Goal: Information Seeking & Learning: Compare options

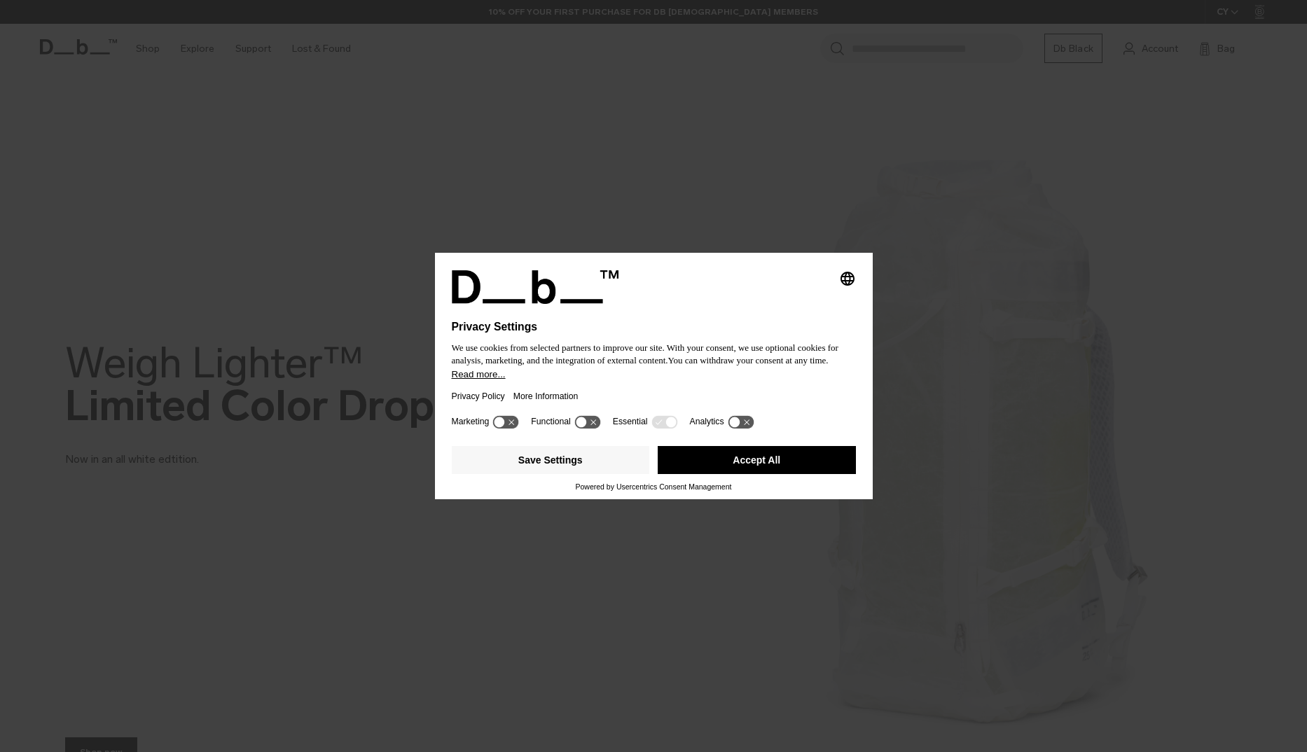
click at [676, 390] on div "Privacy Policy More Information" at bounding box center [654, 396] width 404 height 32
click at [756, 461] on button "Accept All" at bounding box center [757, 460] width 198 height 28
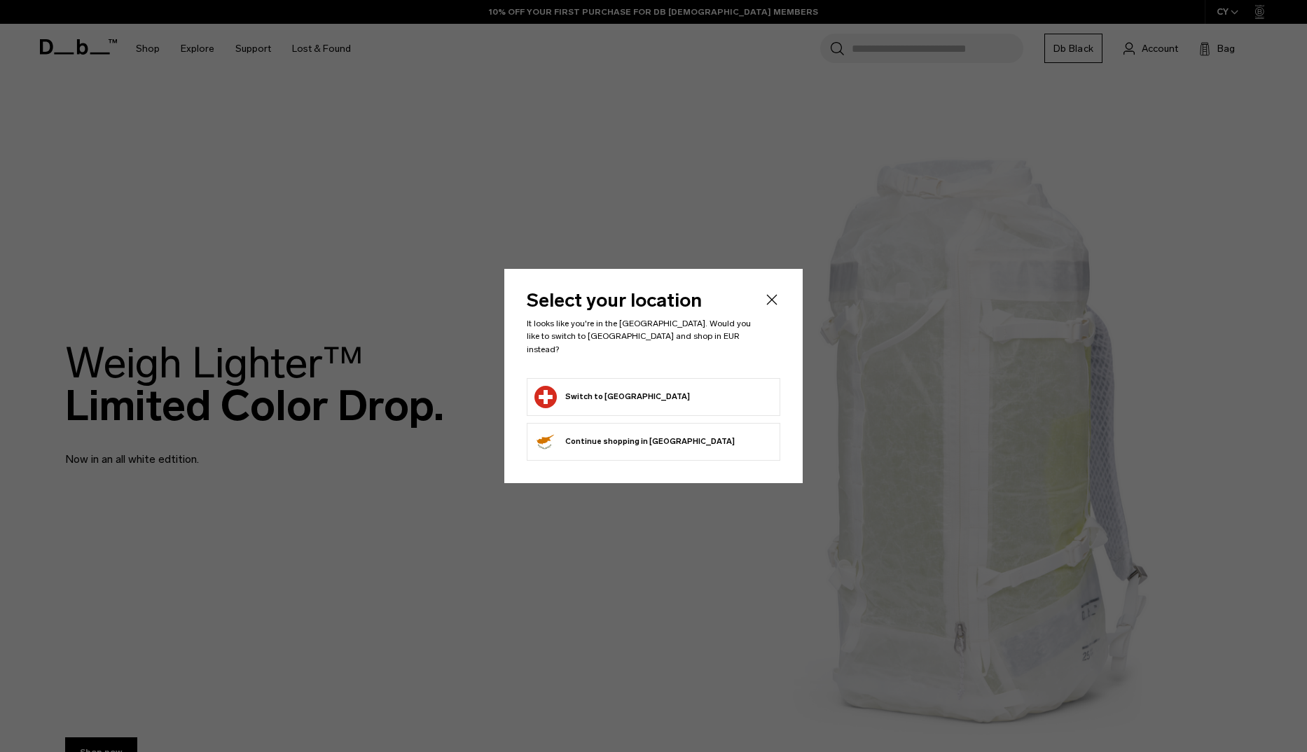
click at [601, 393] on button "Switch to Switzerland" at bounding box center [613, 397] width 156 height 22
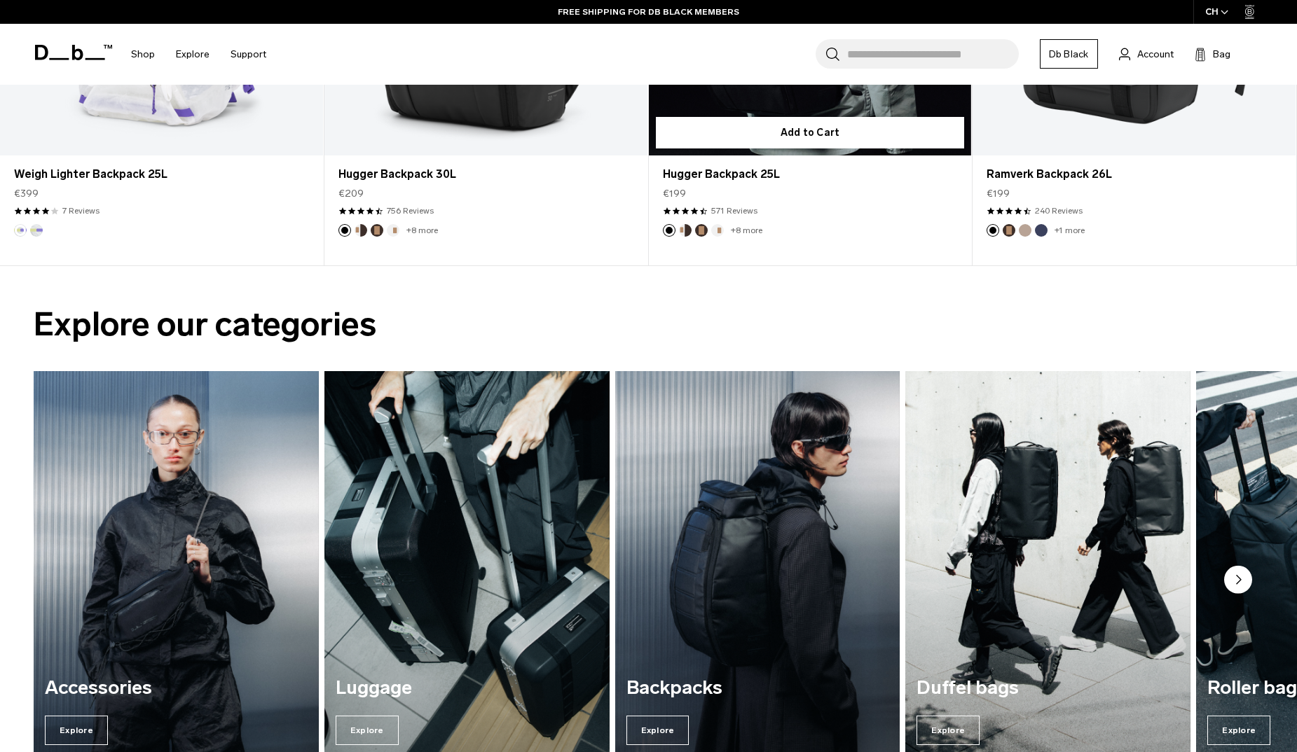
scroll to position [1051, 0]
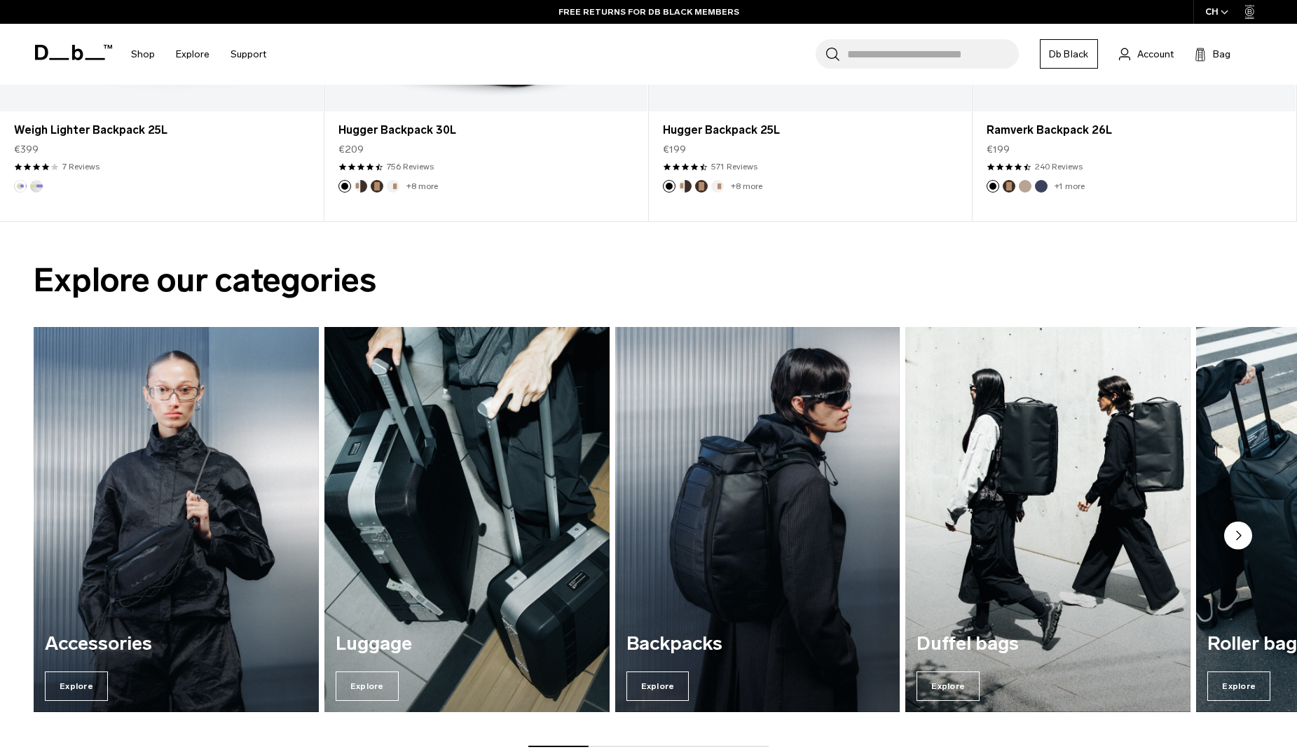
click at [520, 489] on img "2 / 7" at bounding box center [467, 520] width 294 height 397
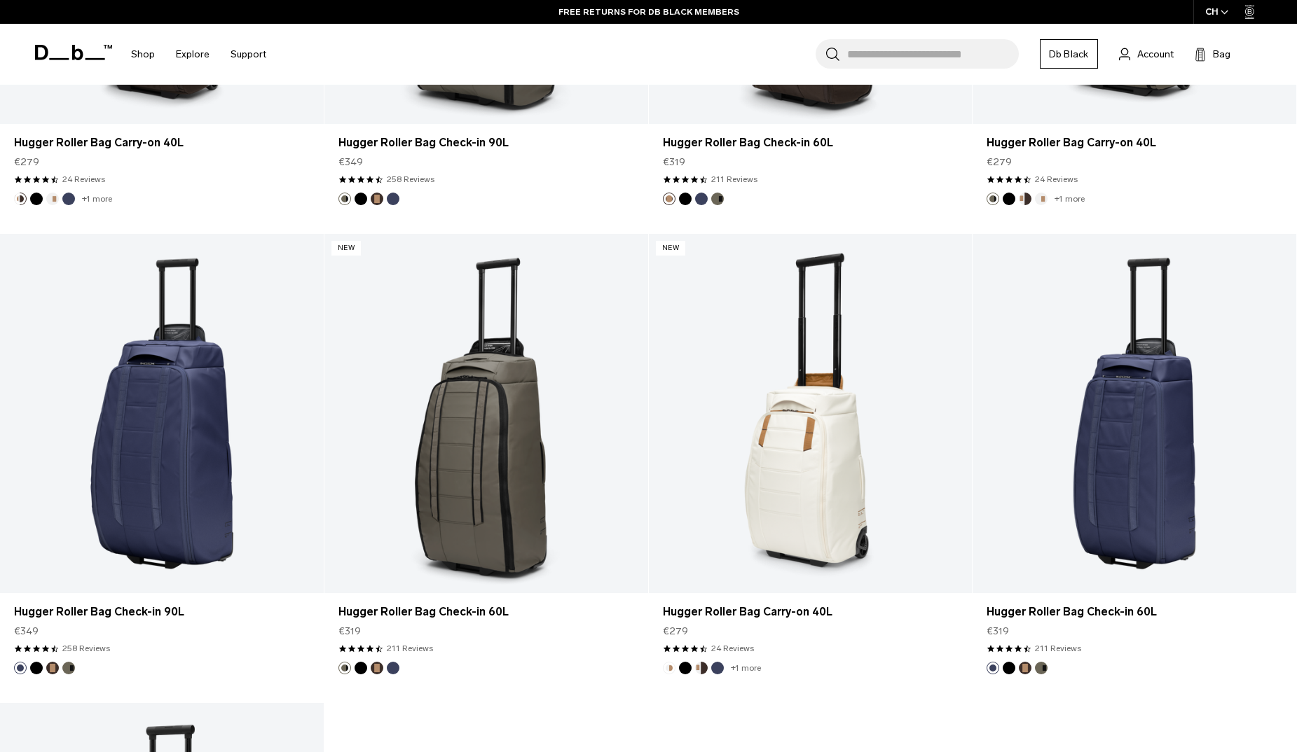
scroll to position [6095, 0]
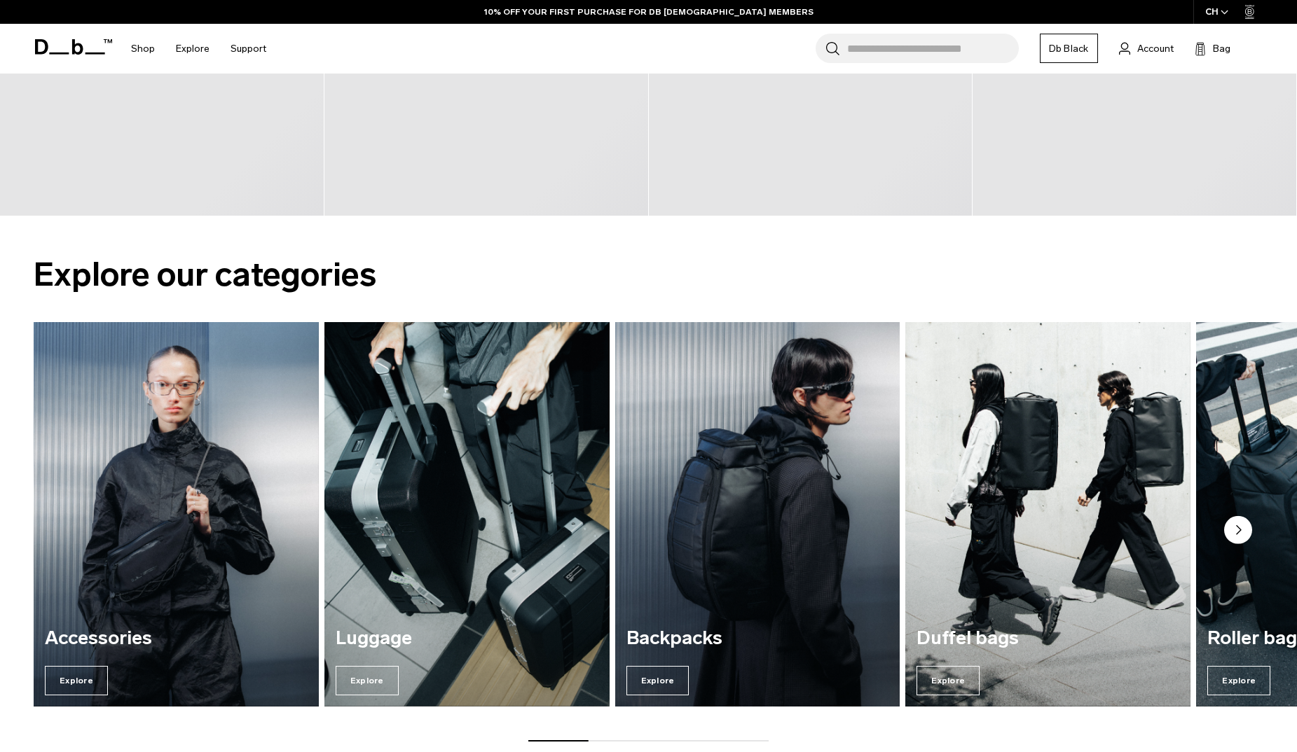
scroll to position [1261, 0]
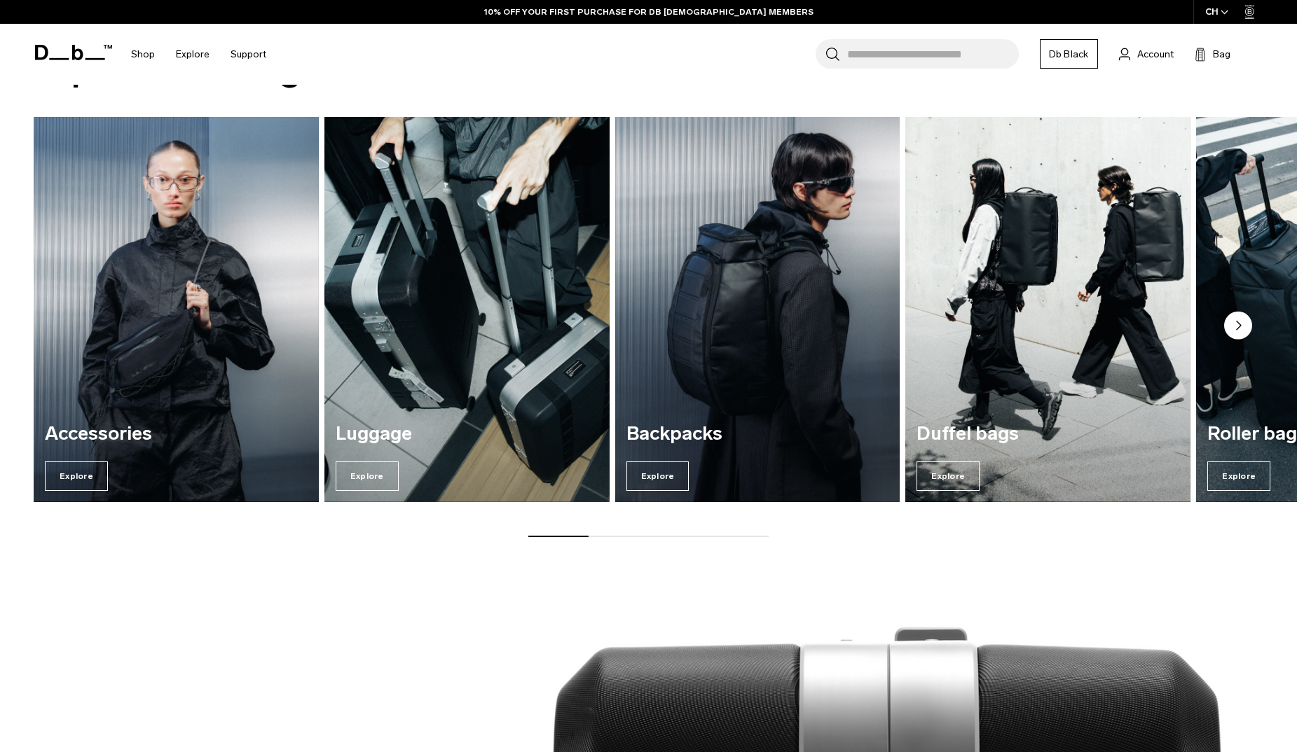
click at [771, 375] on img "3 / 7" at bounding box center [758, 309] width 294 height 397
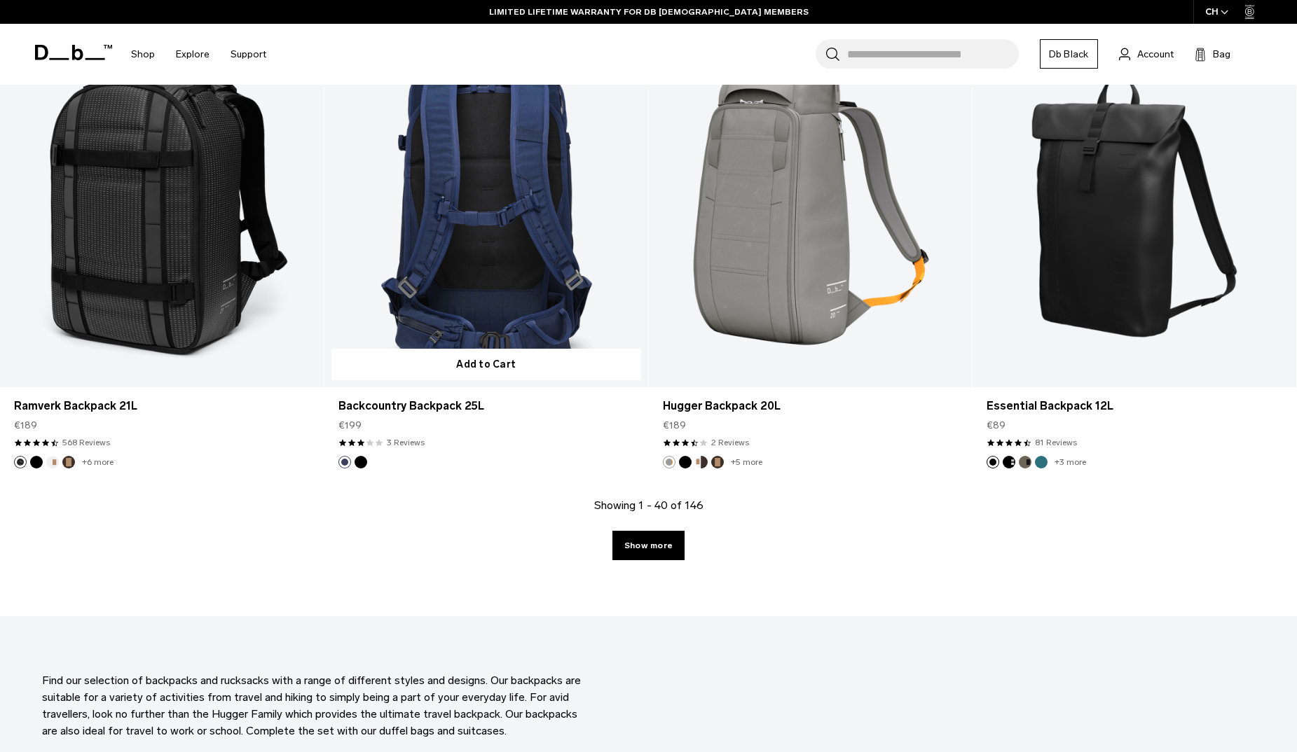
scroll to position [4484, 0]
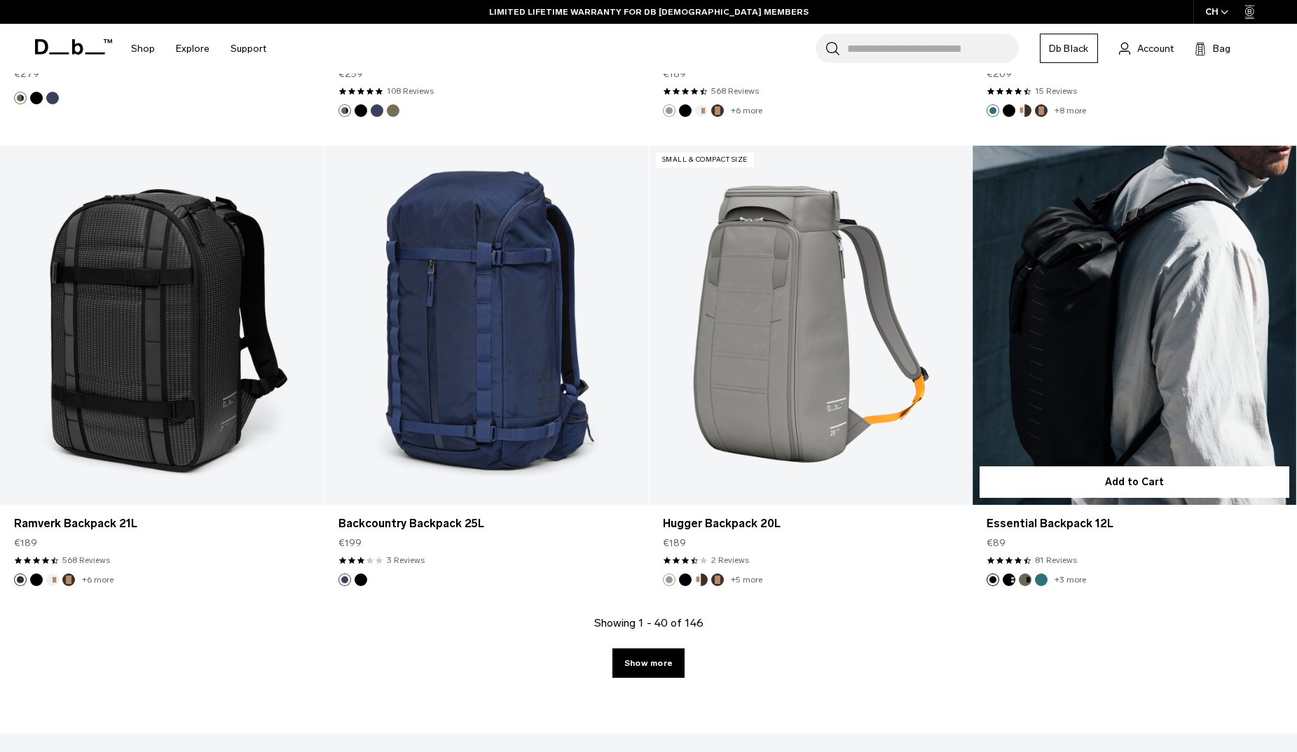
click at [1155, 301] on link "Essential Backpack 12L" at bounding box center [1134, 325] width 324 height 359
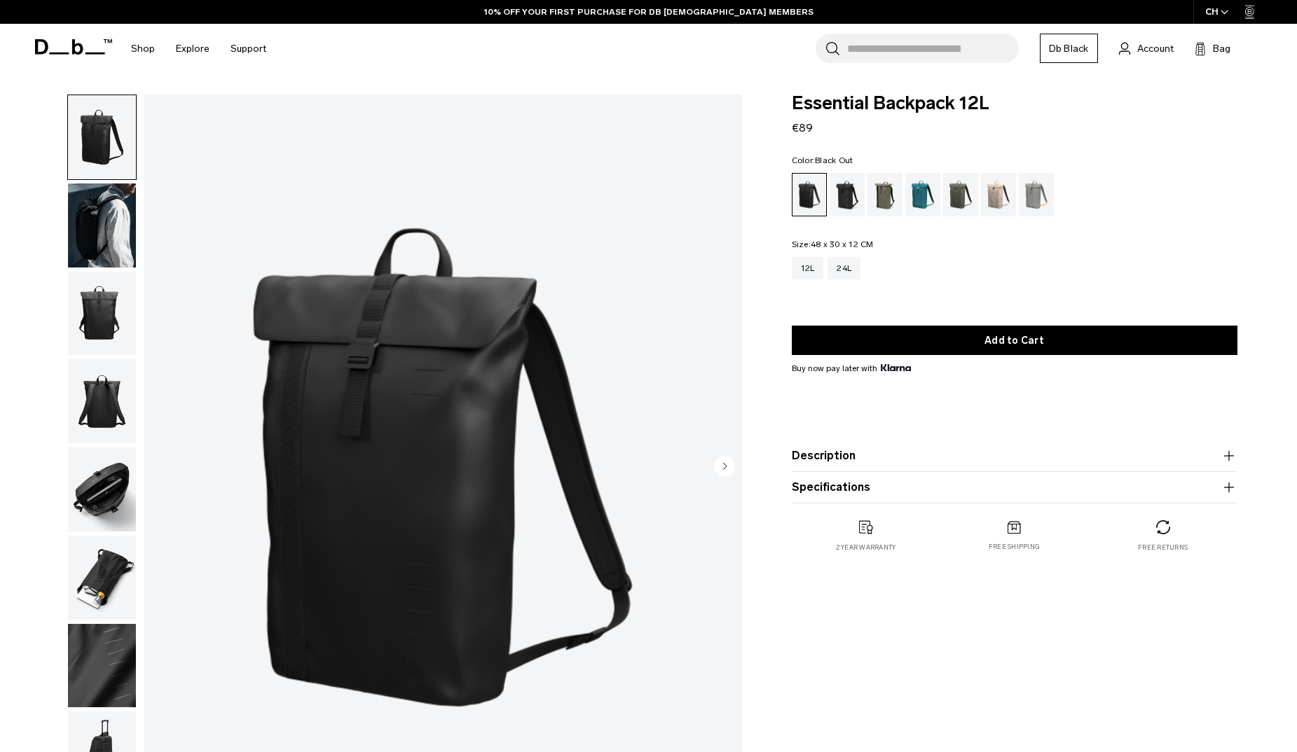
click at [100, 223] on img "button" at bounding box center [102, 226] width 68 height 84
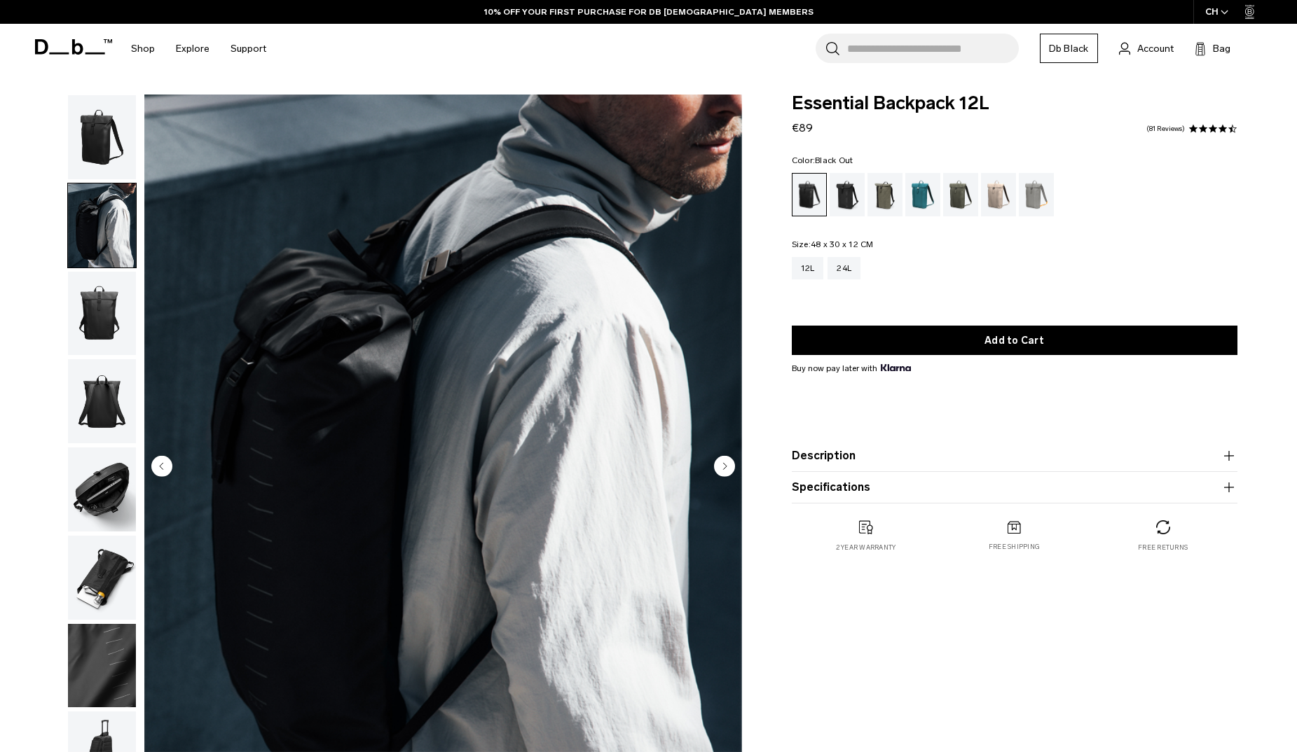
click at [97, 302] on img "button" at bounding box center [102, 314] width 68 height 84
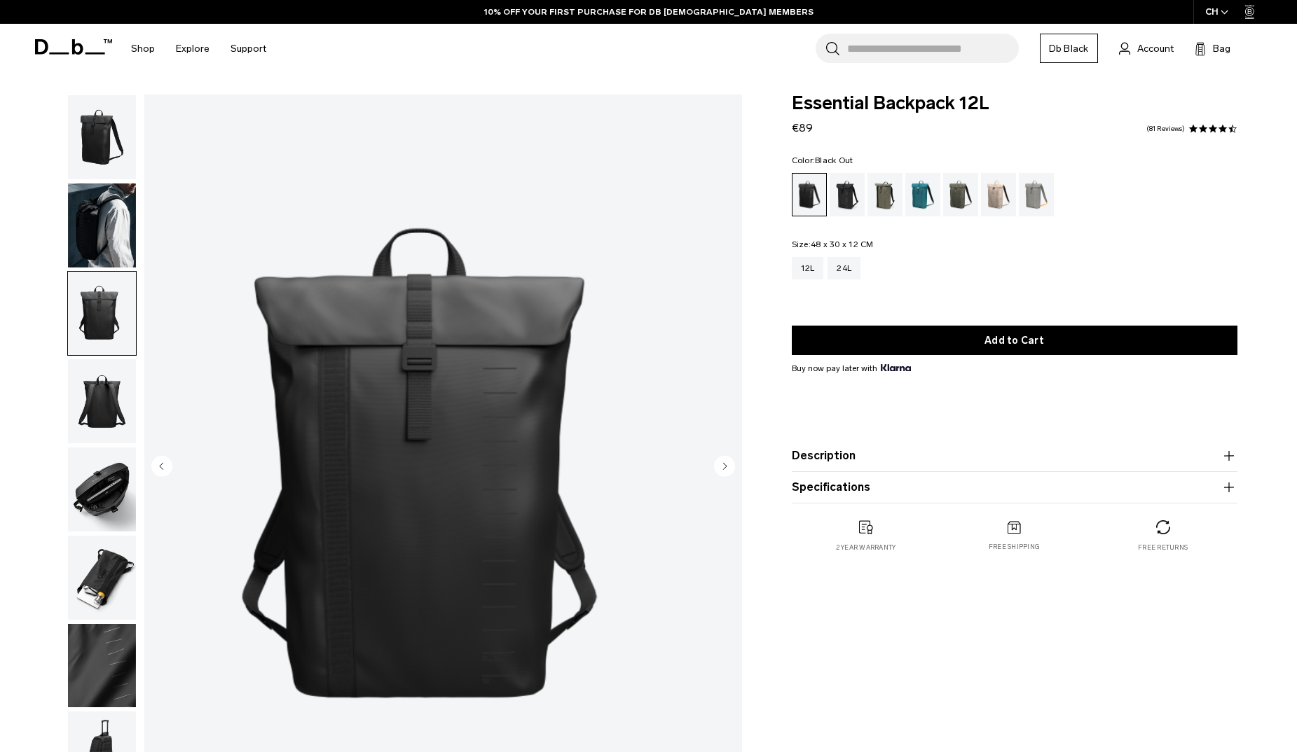
click at [97, 406] on img "button" at bounding box center [102, 401] width 68 height 84
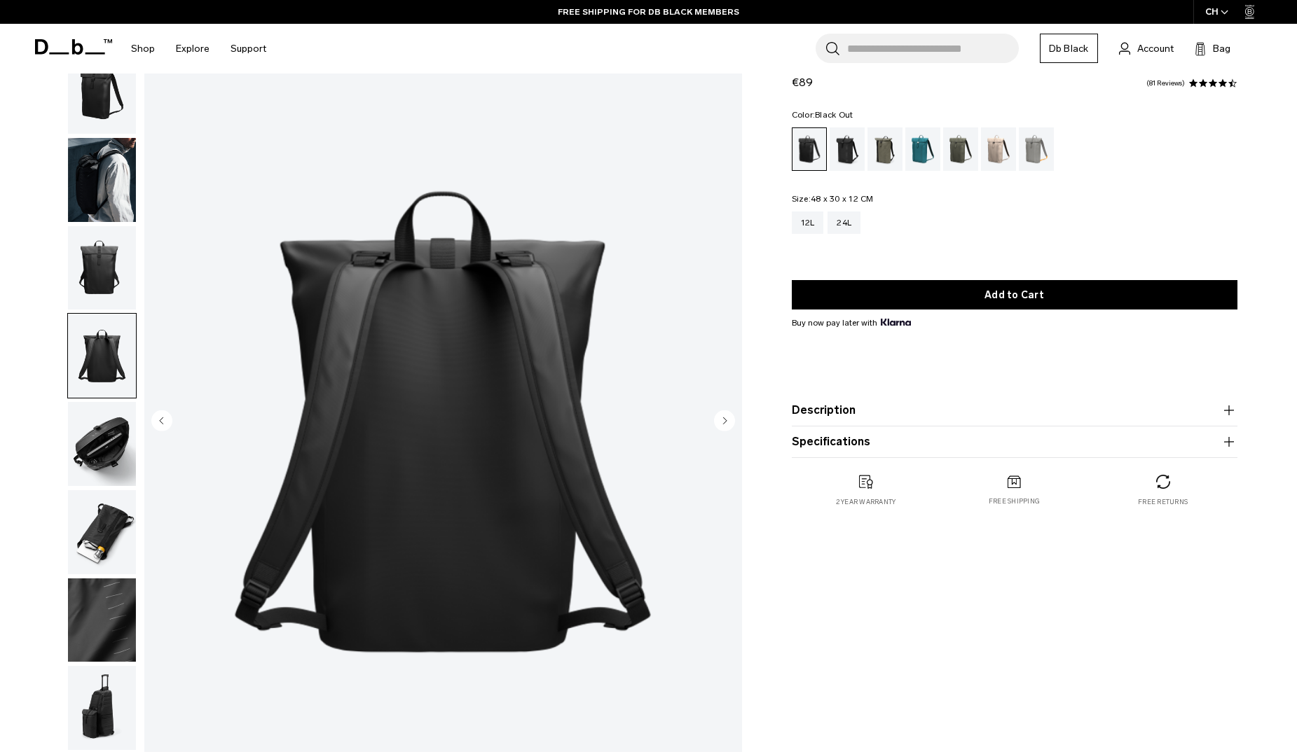
scroll to position [70, 0]
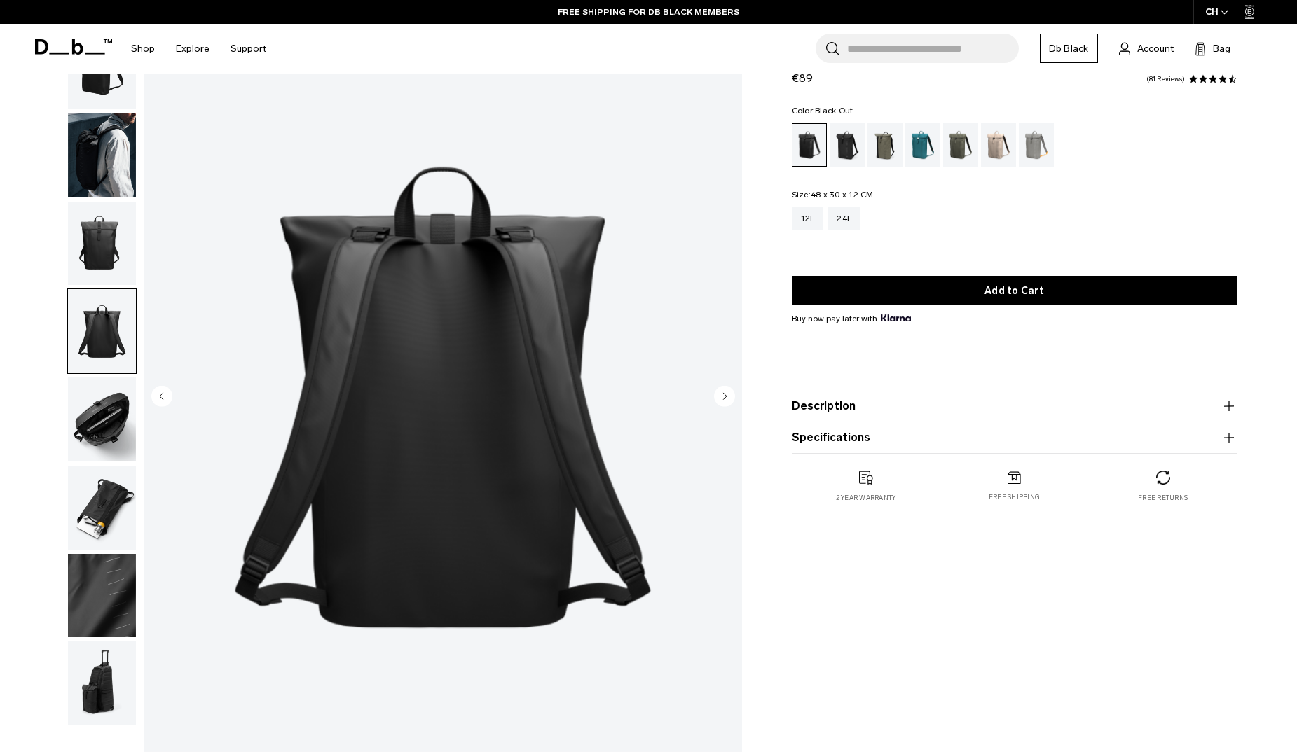
click at [97, 406] on img "button" at bounding box center [102, 420] width 68 height 84
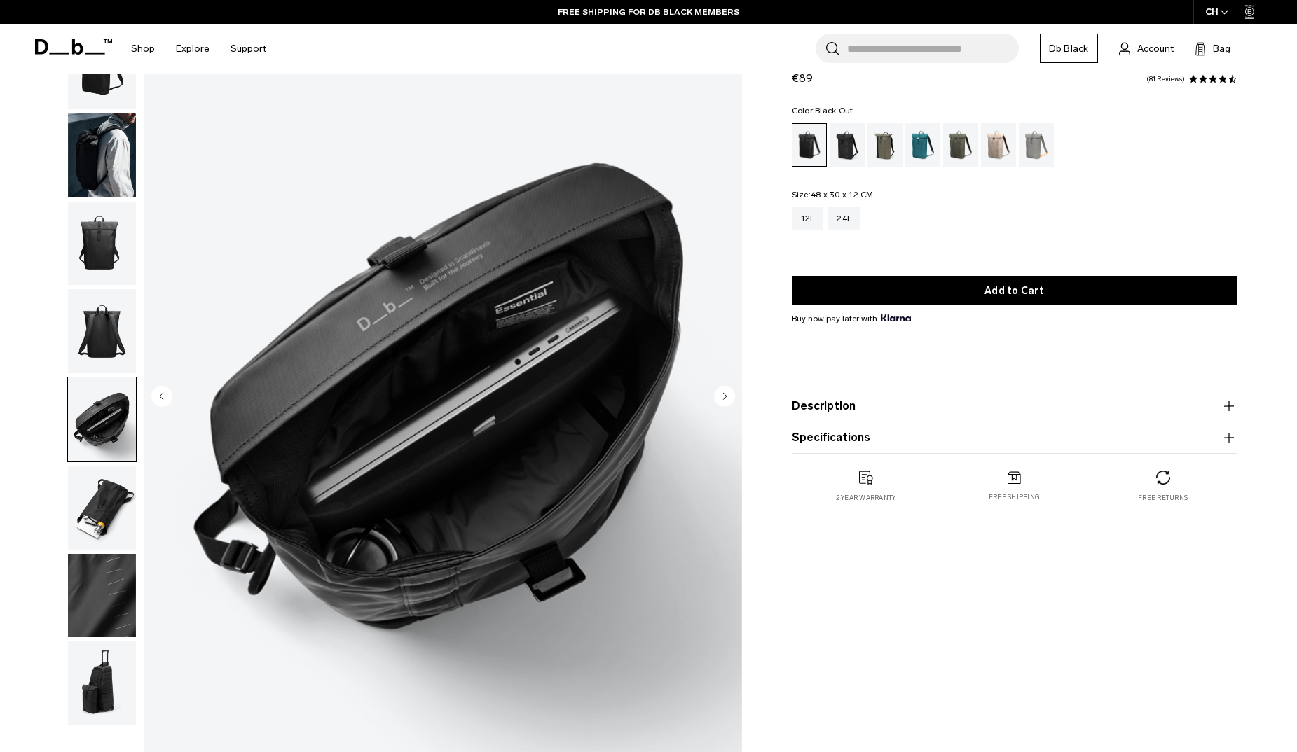
scroll to position [140, 0]
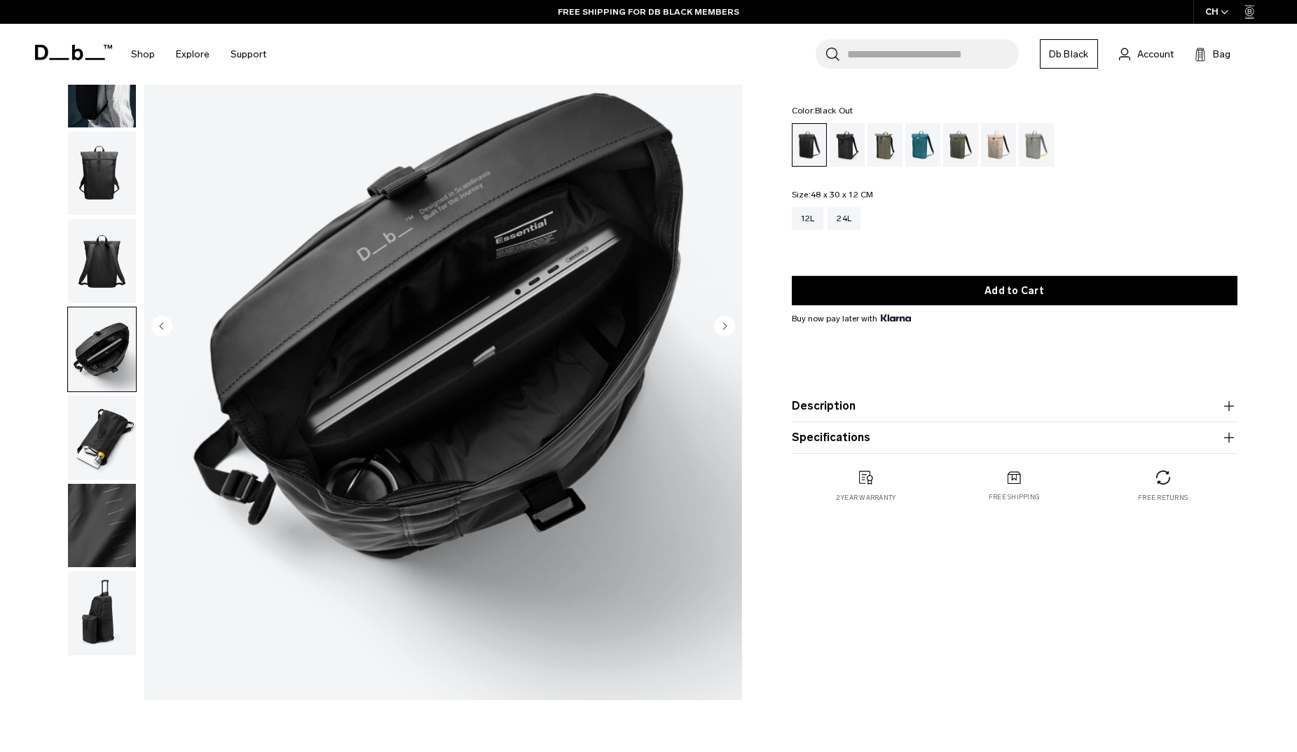
click at [91, 437] on img "button" at bounding box center [102, 438] width 68 height 84
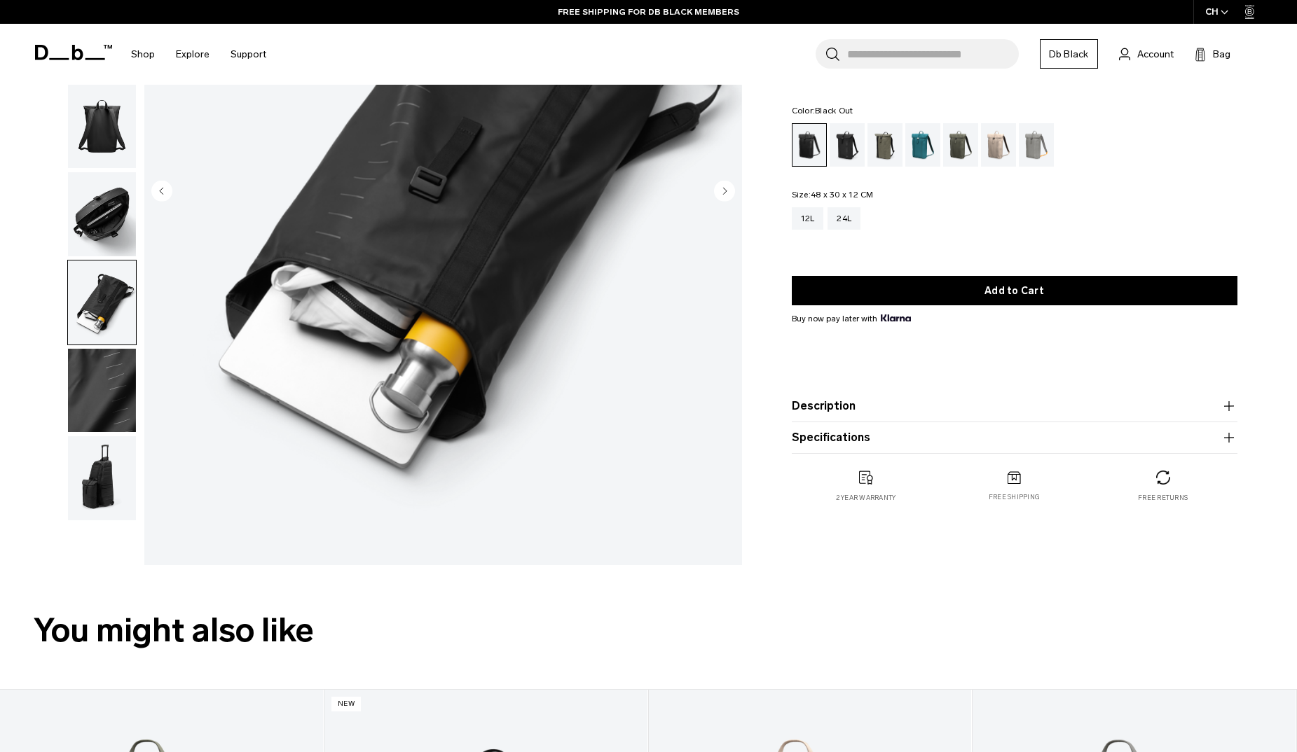
scroll to position [280, 0]
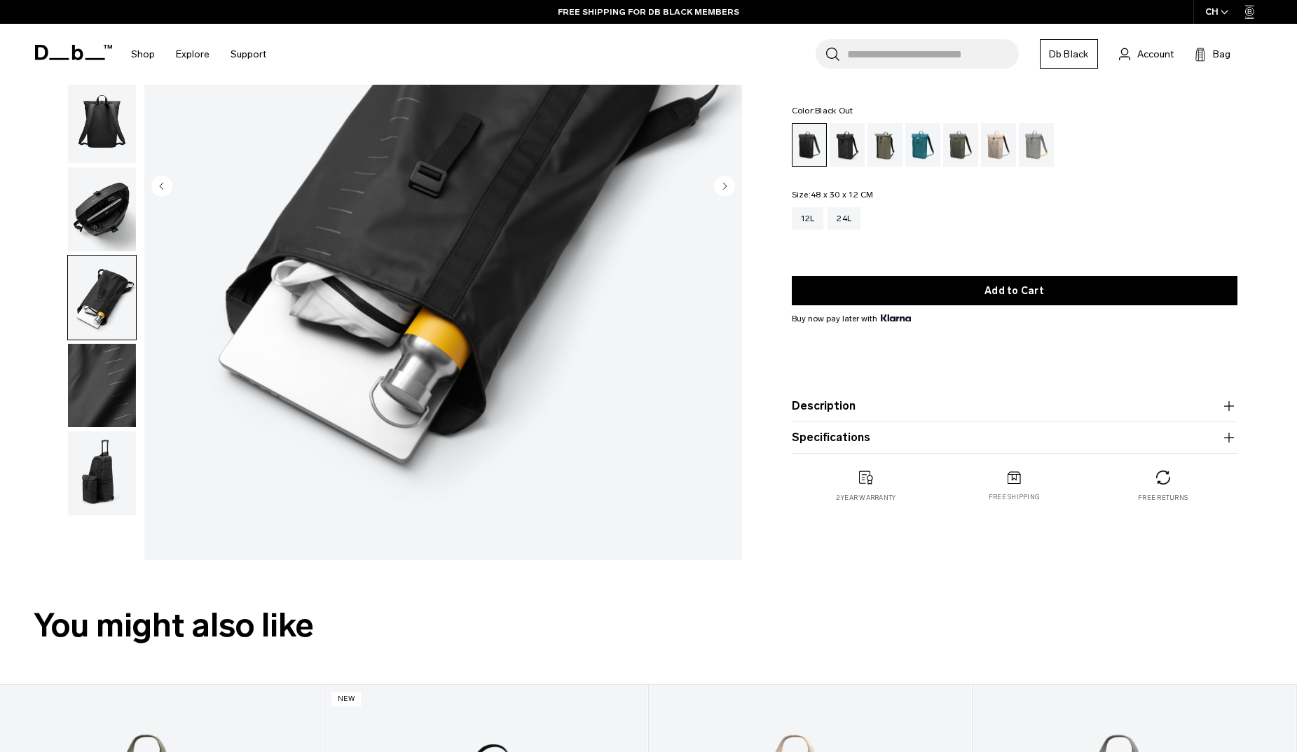
click at [104, 371] on img "button" at bounding box center [102, 386] width 68 height 84
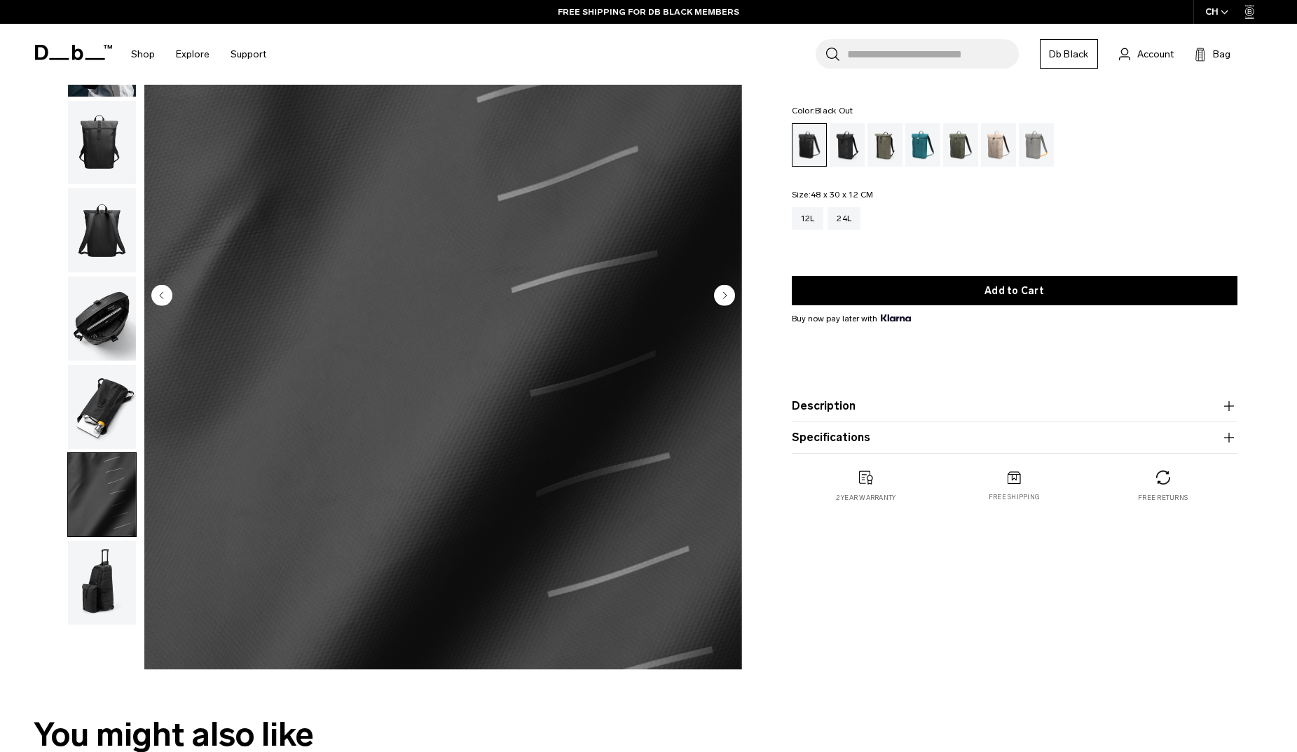
scroll to position [140, 0]
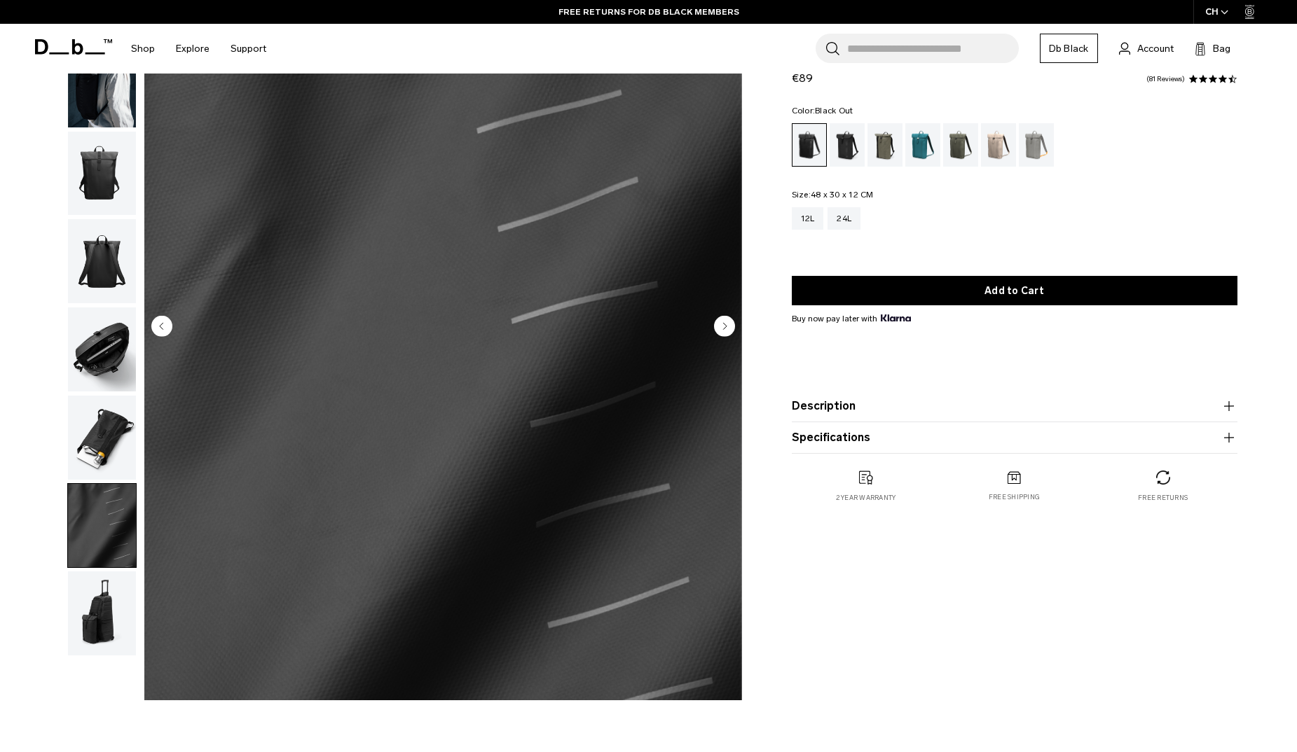
click at [88, 422] on img "button" at bounding box center [102, 438] width 68 height 84
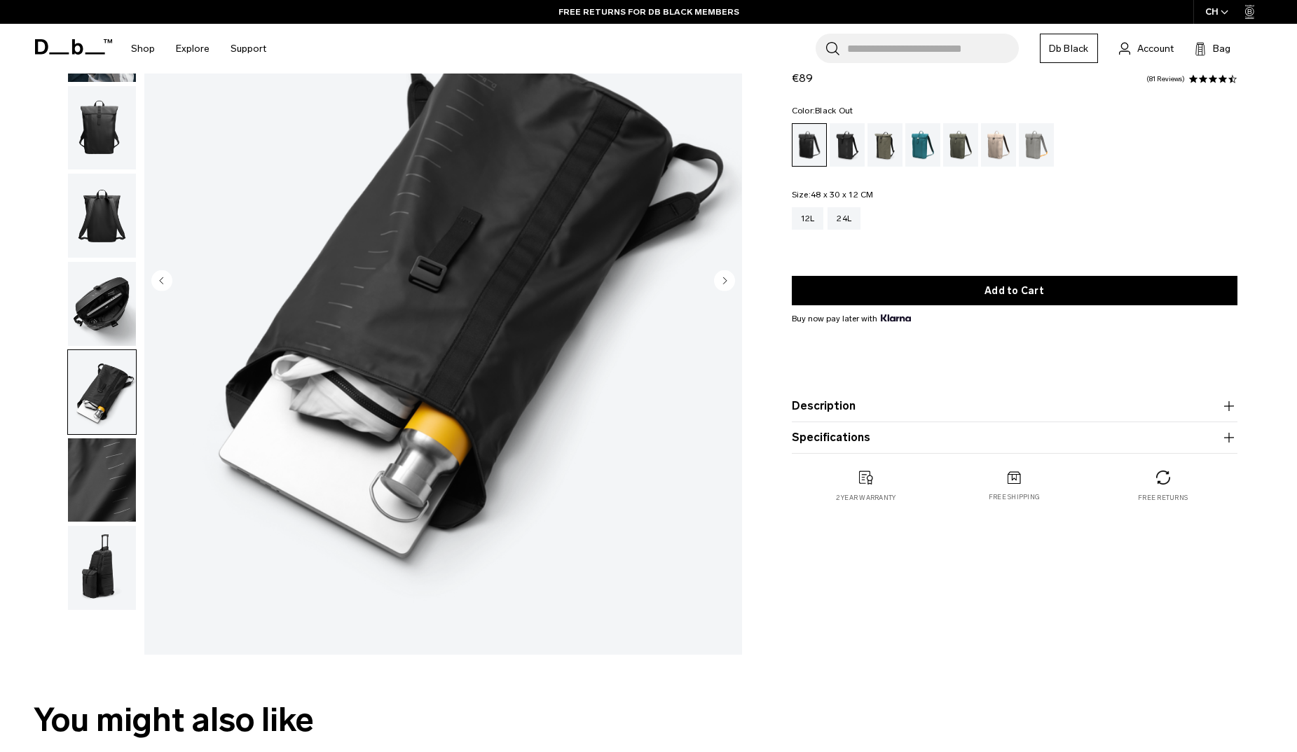
scroll to position [210, 0]
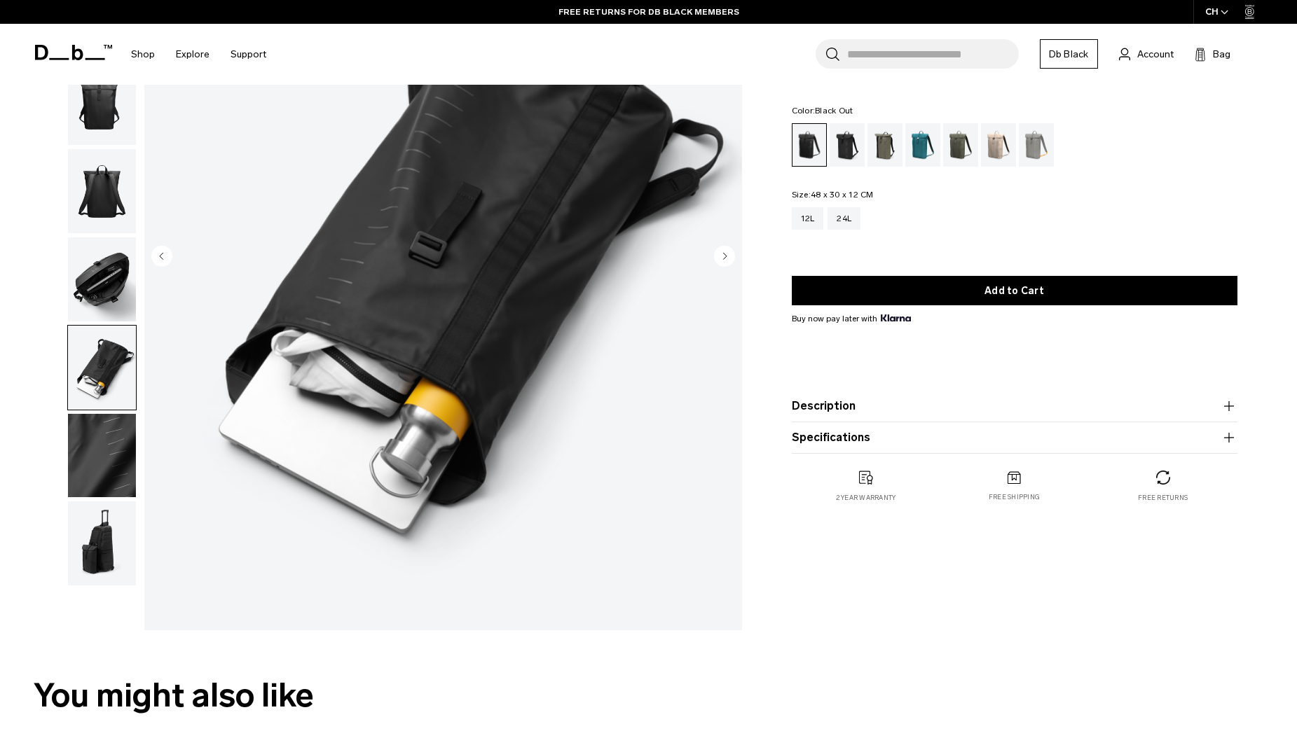
click at [95, 460] on img "button" at bounding box center [102, 456] width 68 height 84
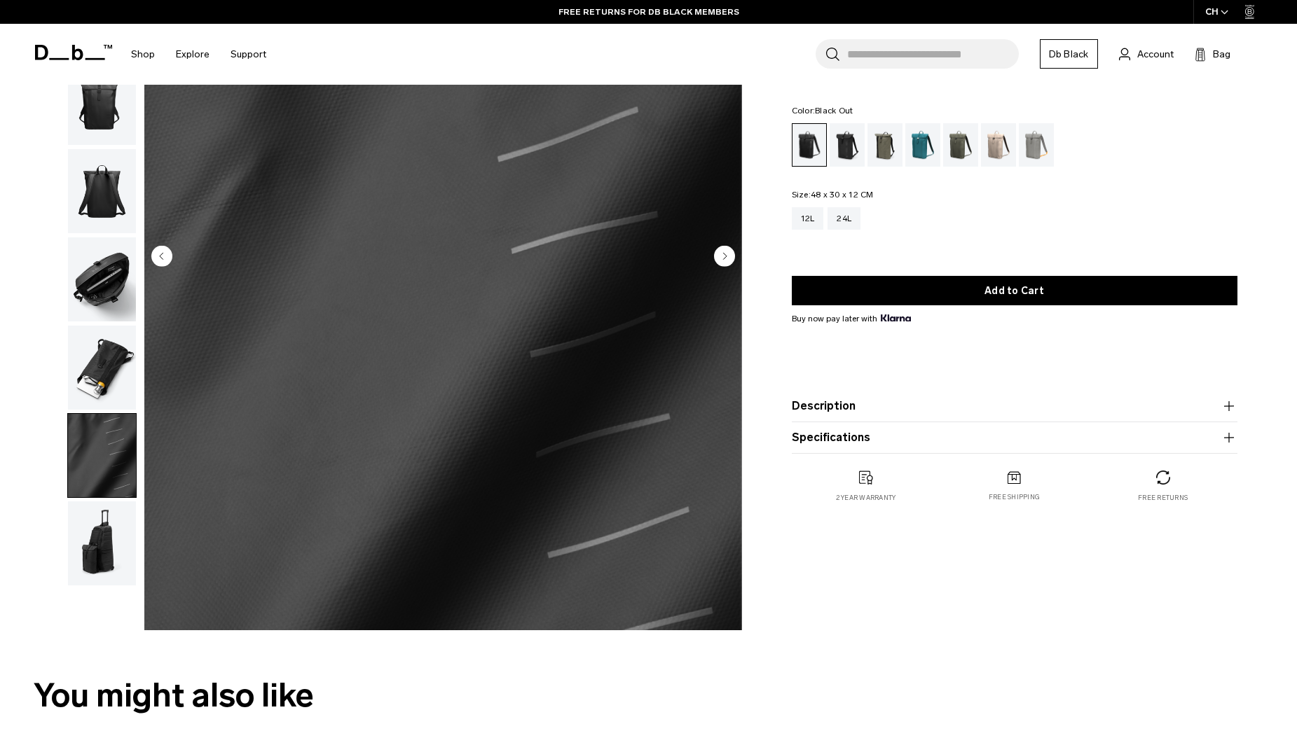
click at [101, 530] on img "button" at bounding box center [102, 544] width 68 height 84
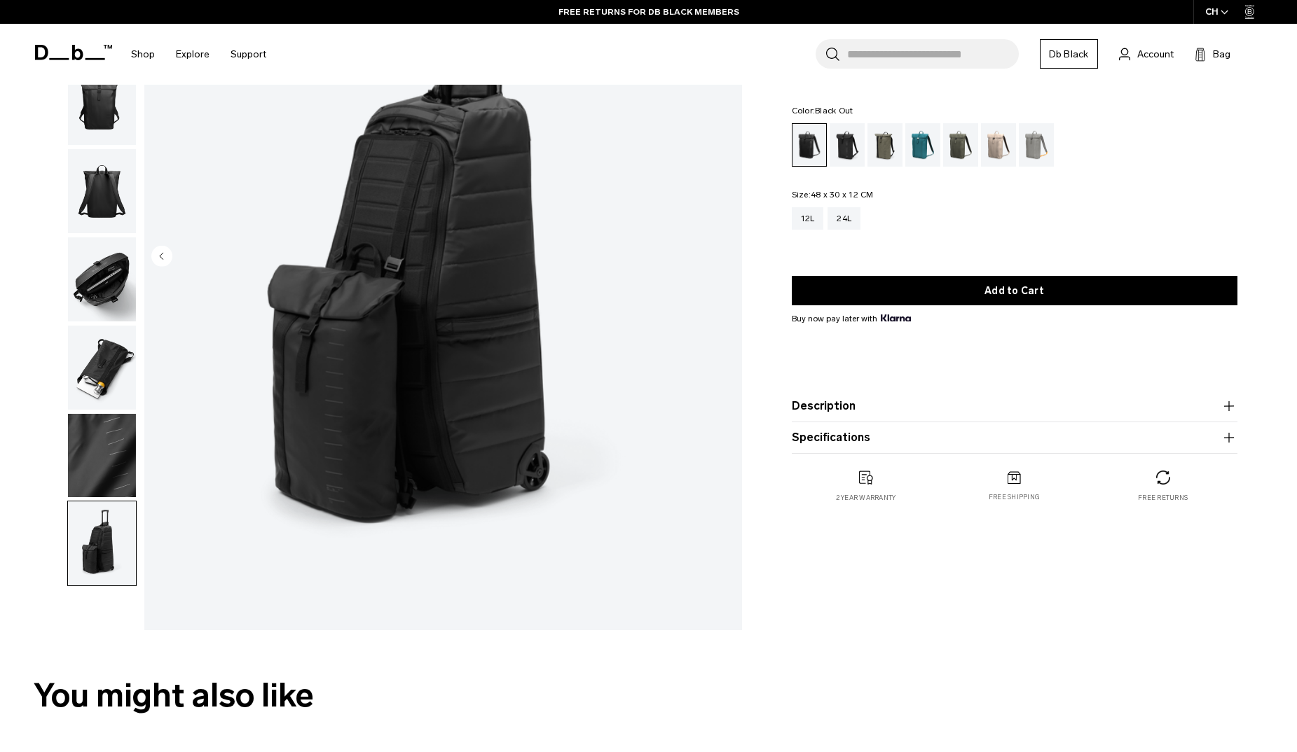
click at [1004, 412] on button "Description" at bounding box center [1015, 406] width 446 height 17
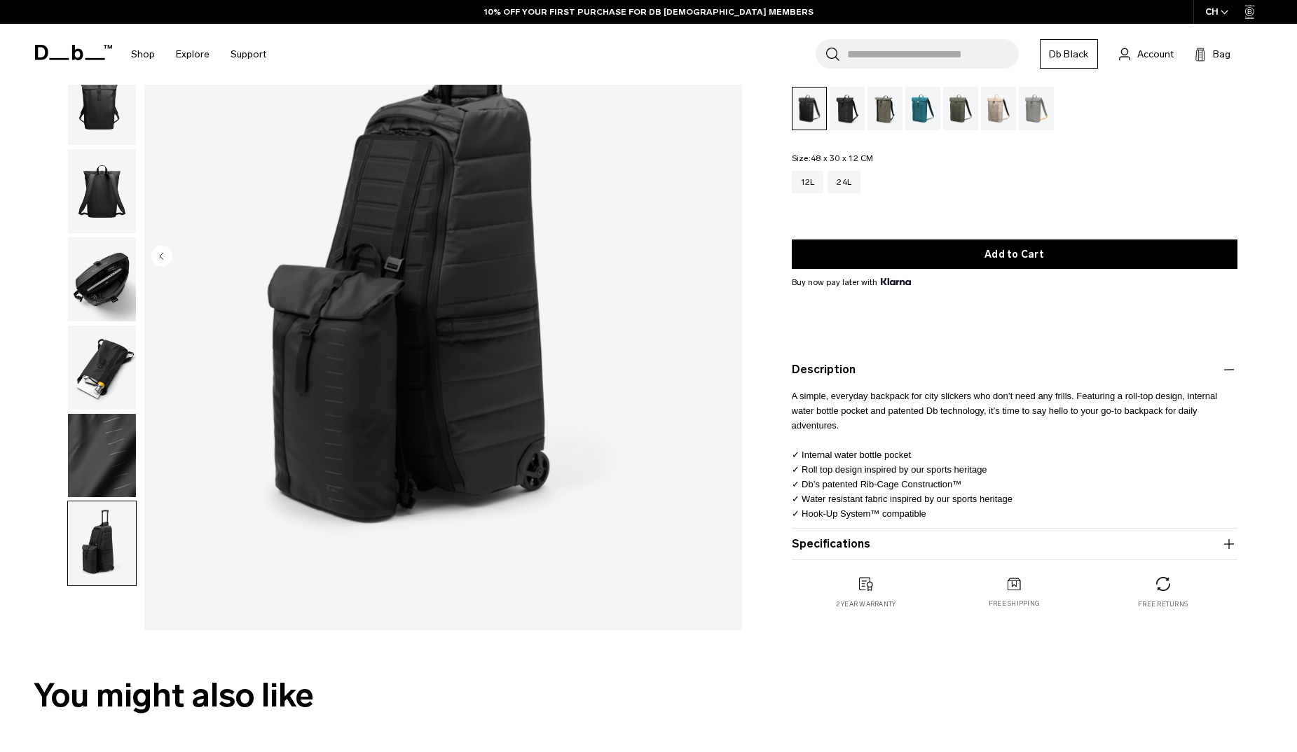
click at [893, 545] on button "Specifications" at bounding box center [1015, 544] width 446 height 17
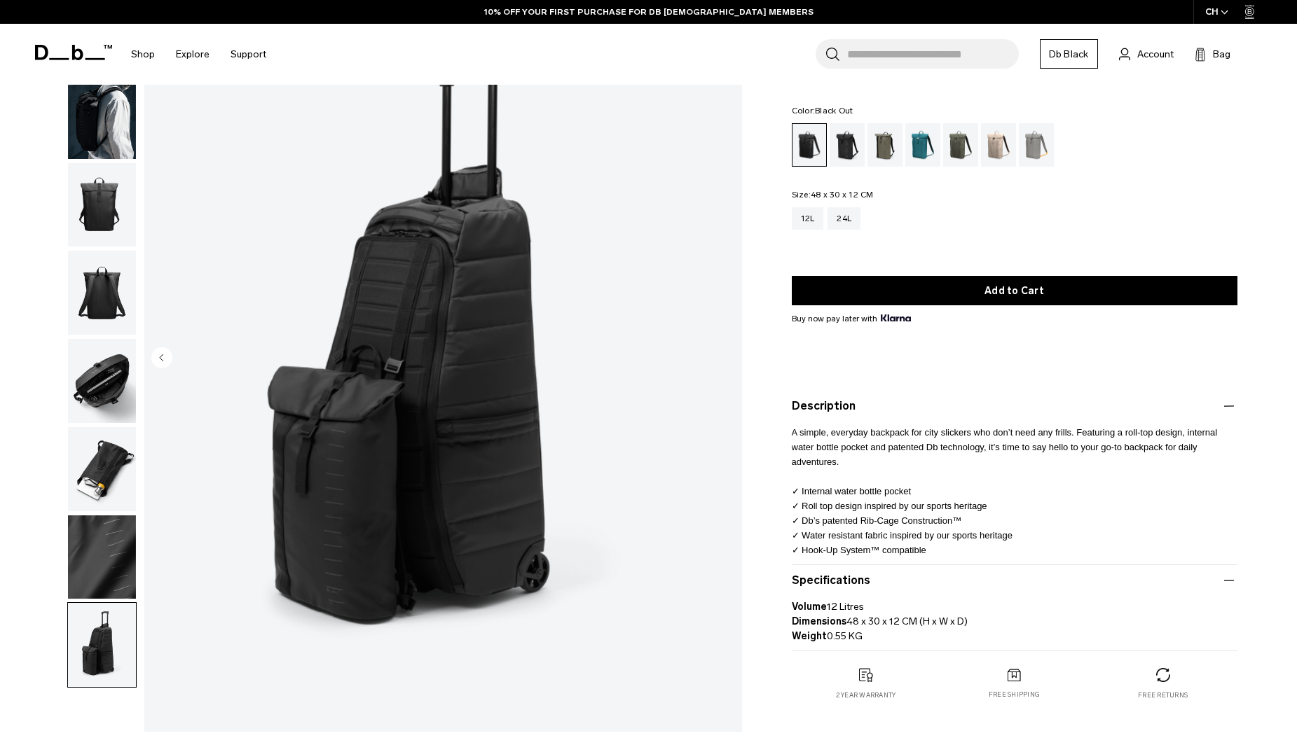
scroll to position [0, 0]
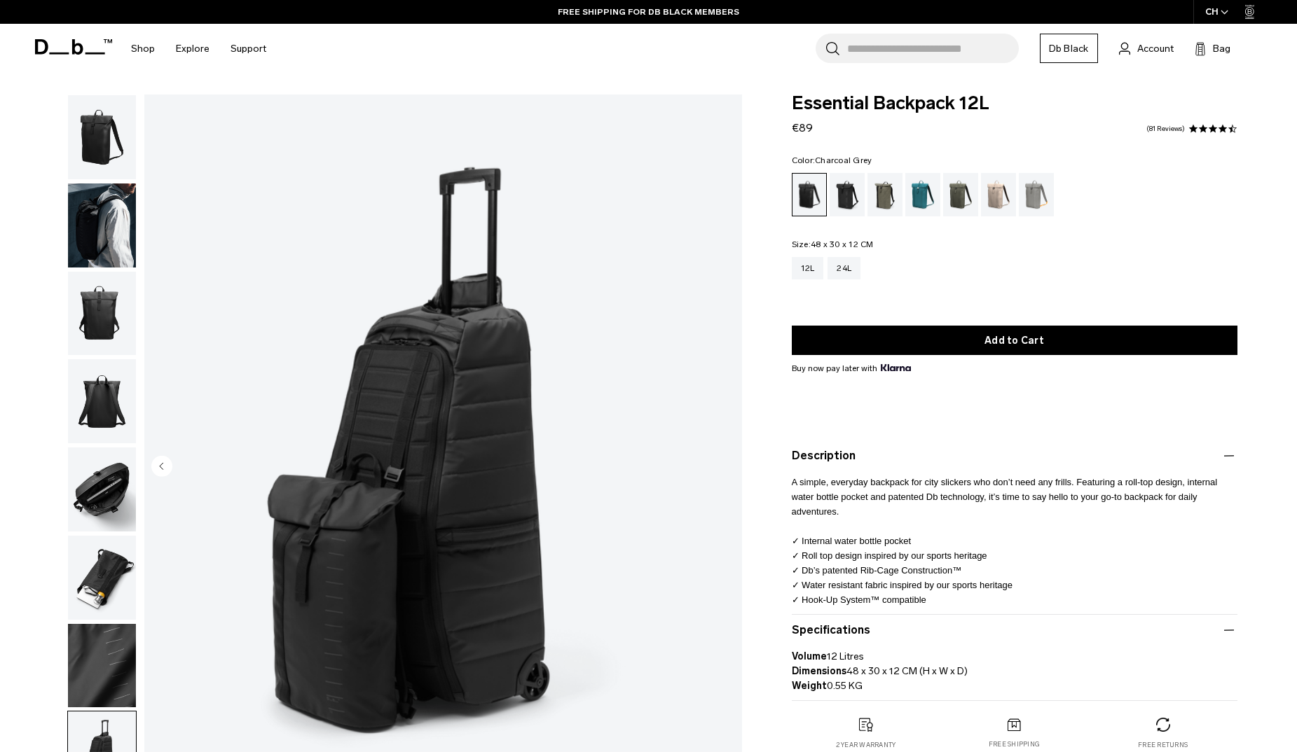
click at [846, 200] on div "Charcoal Grey" at bounding box center [847, 194] width 36 height 43
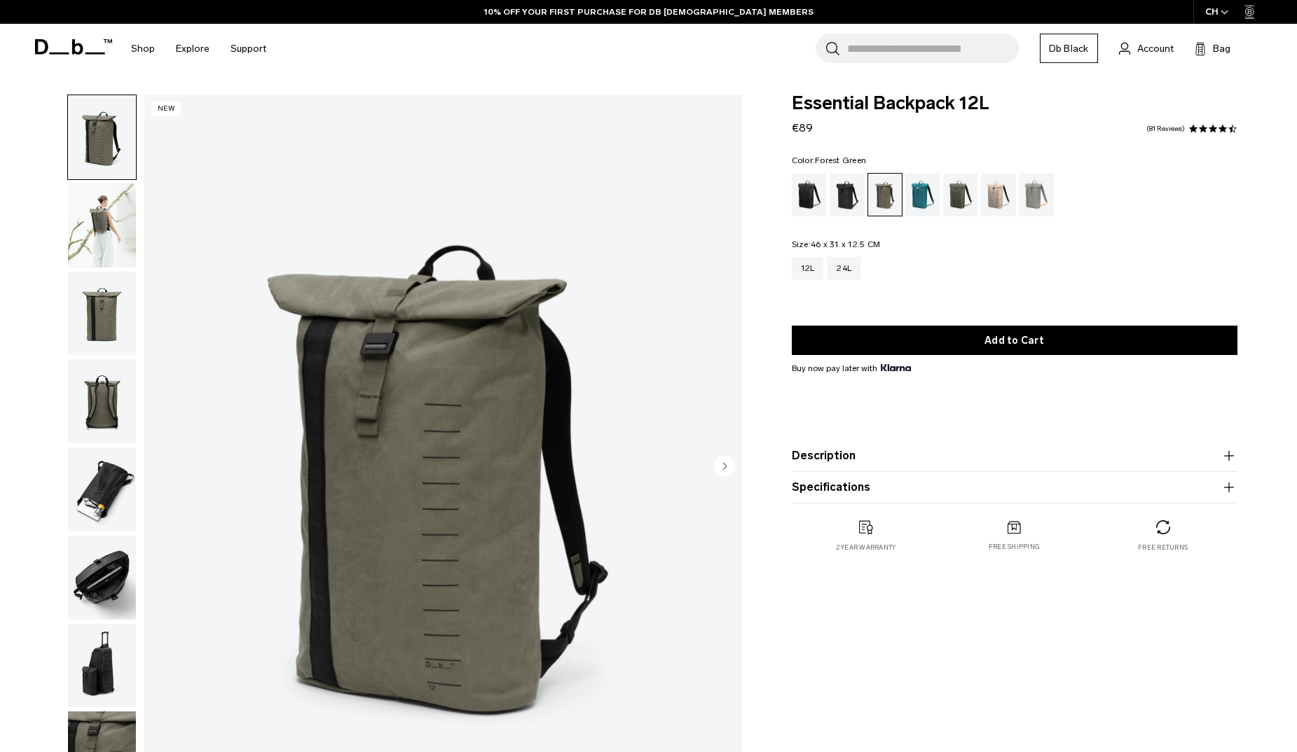
click at [963, 201] on div "Moss Green" at bounding box center [961, 194] width 36 height 43
click at [374, 1] on div "10% OFF YOUR FIRST PURCHASE FOR DB [DEMOGRAPHIC_DATA] MEMBERS" at bounding box center [648, 12] width 1297 height 24
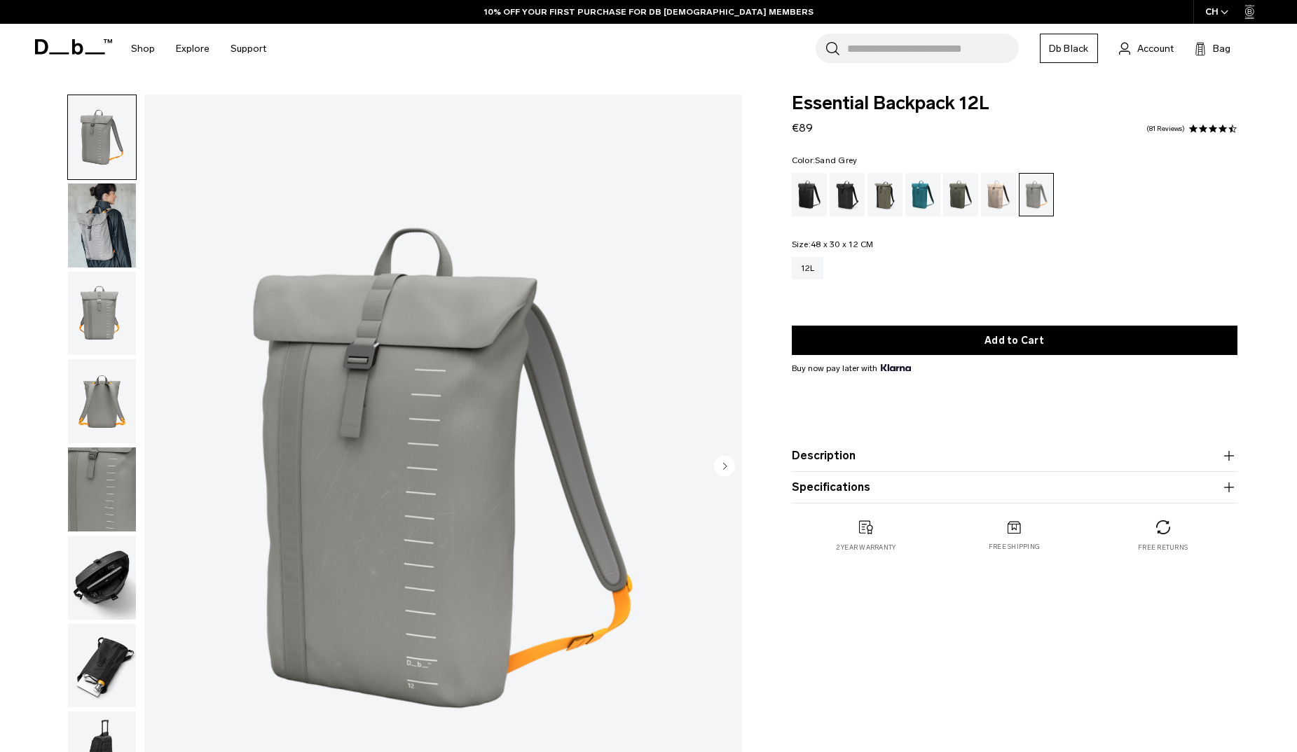
click at [103, 228] on img "button" at bounding box center [102, 226] width 68 height 84
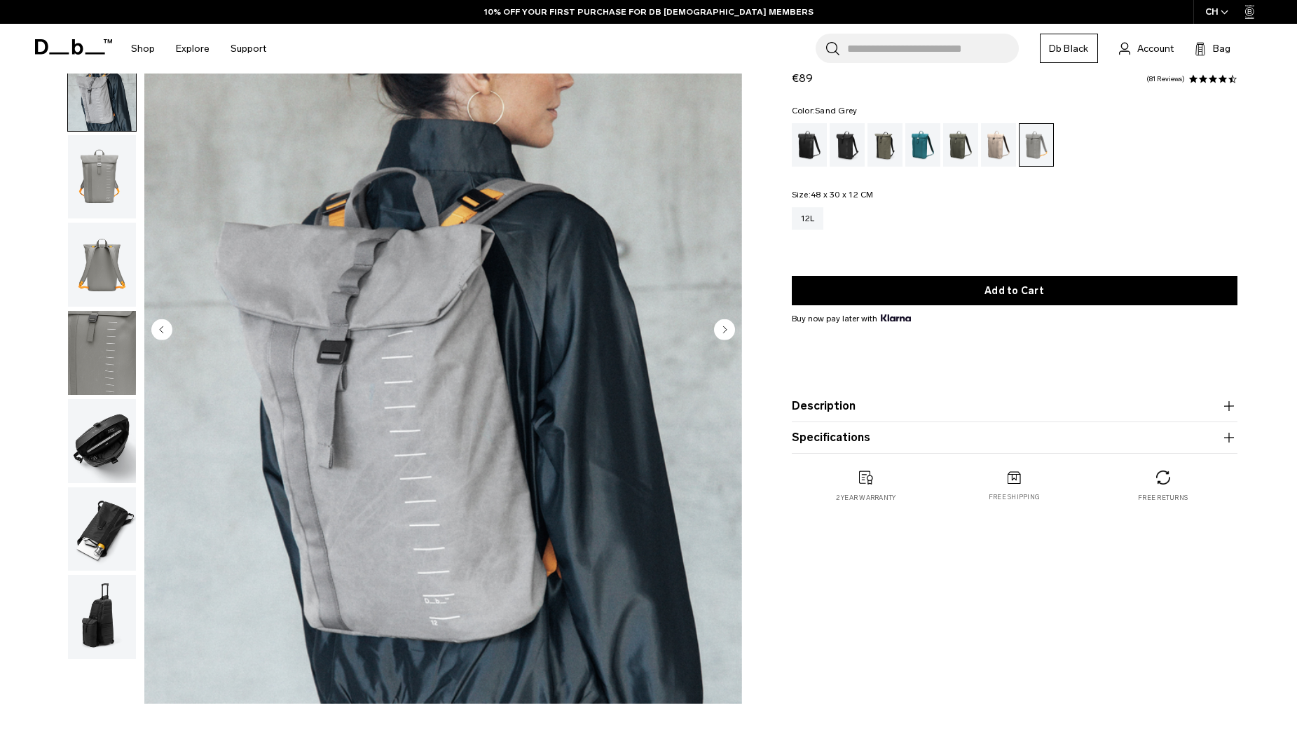
scroll to position [140, 0]
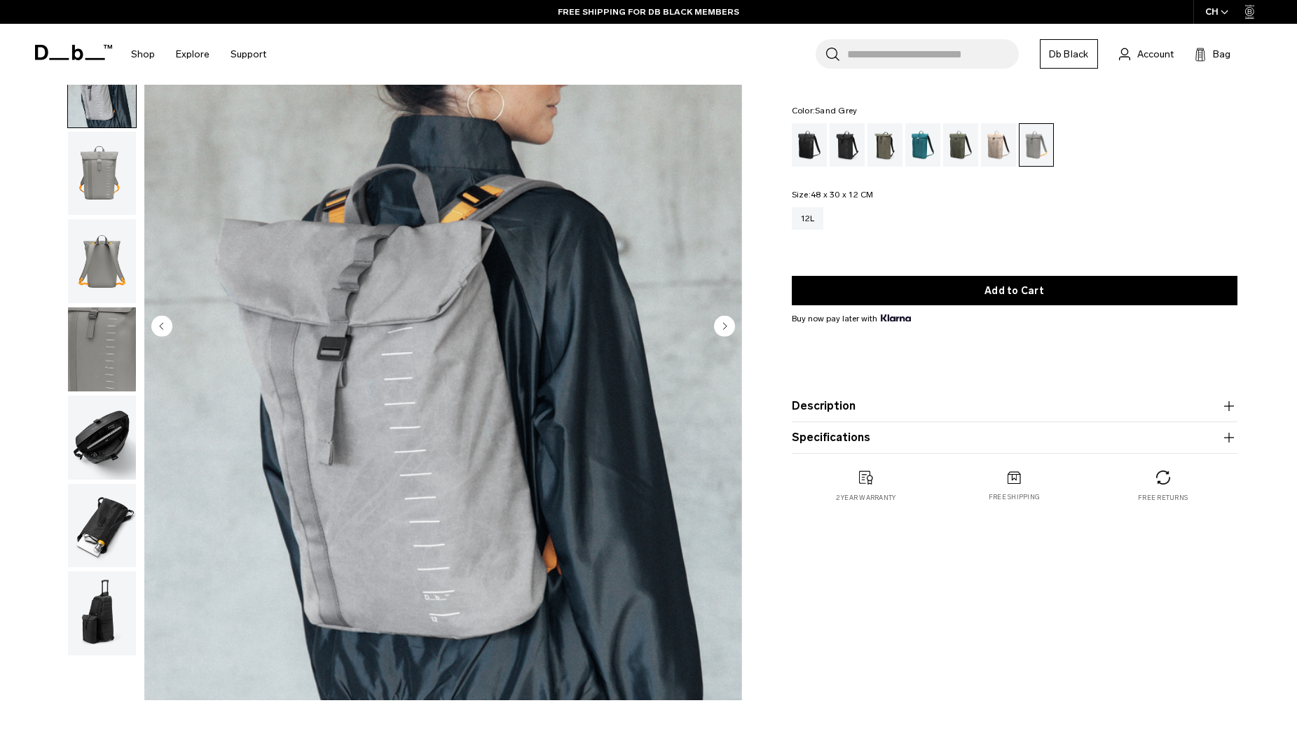
click at [102, 448] on img "button" at bounding box center [102, 438] width 68 height 84
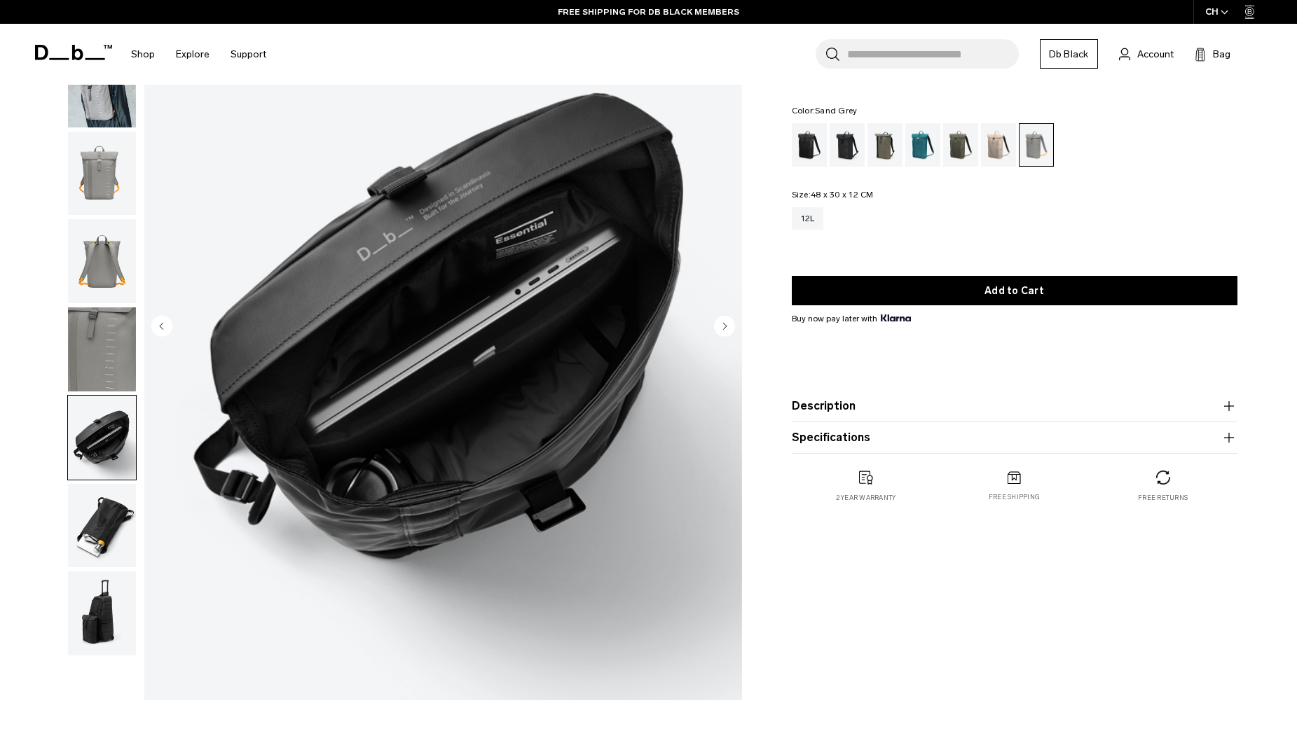
click at [98, 523] on img "button" at bounding box center [102, 526] width 68 height 84
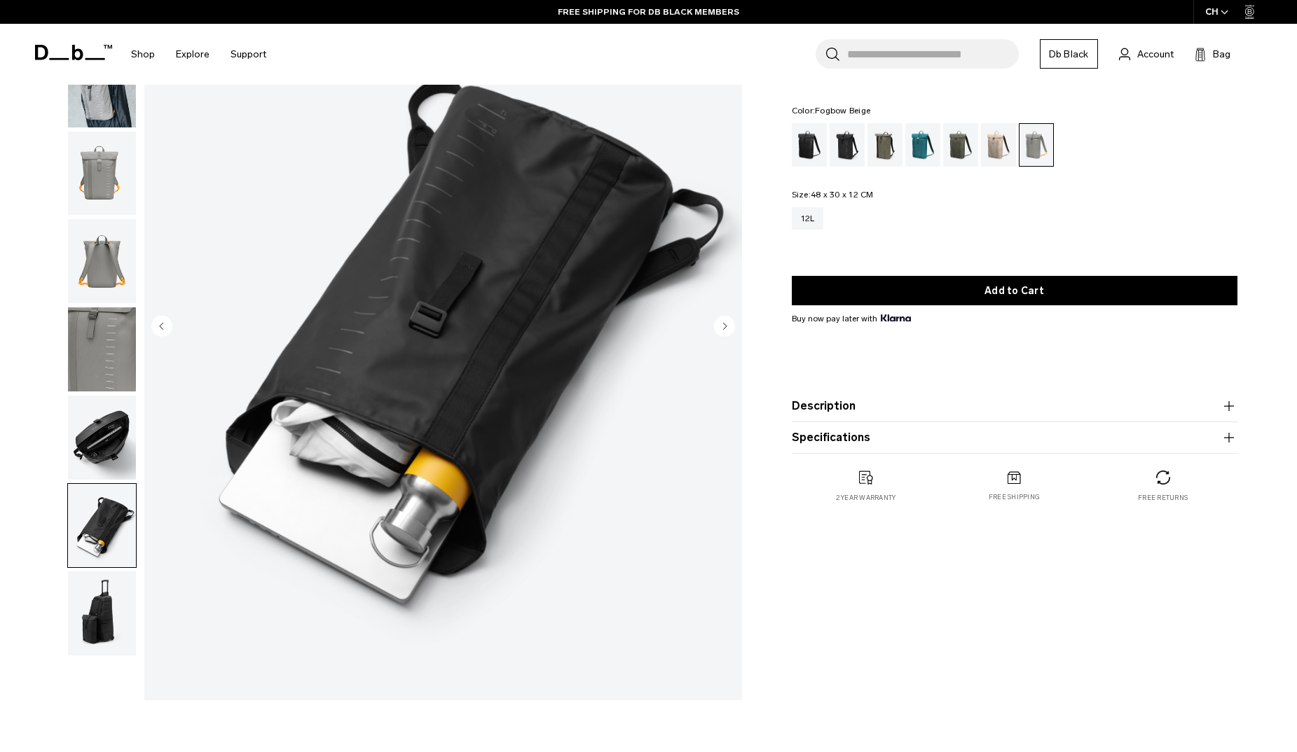
click at [1015, 146] on div "Fogbow Beige" at bounding box center [999, 144] width 36 height 43
